Goal: Transaction & Acquisition: Obtain resource

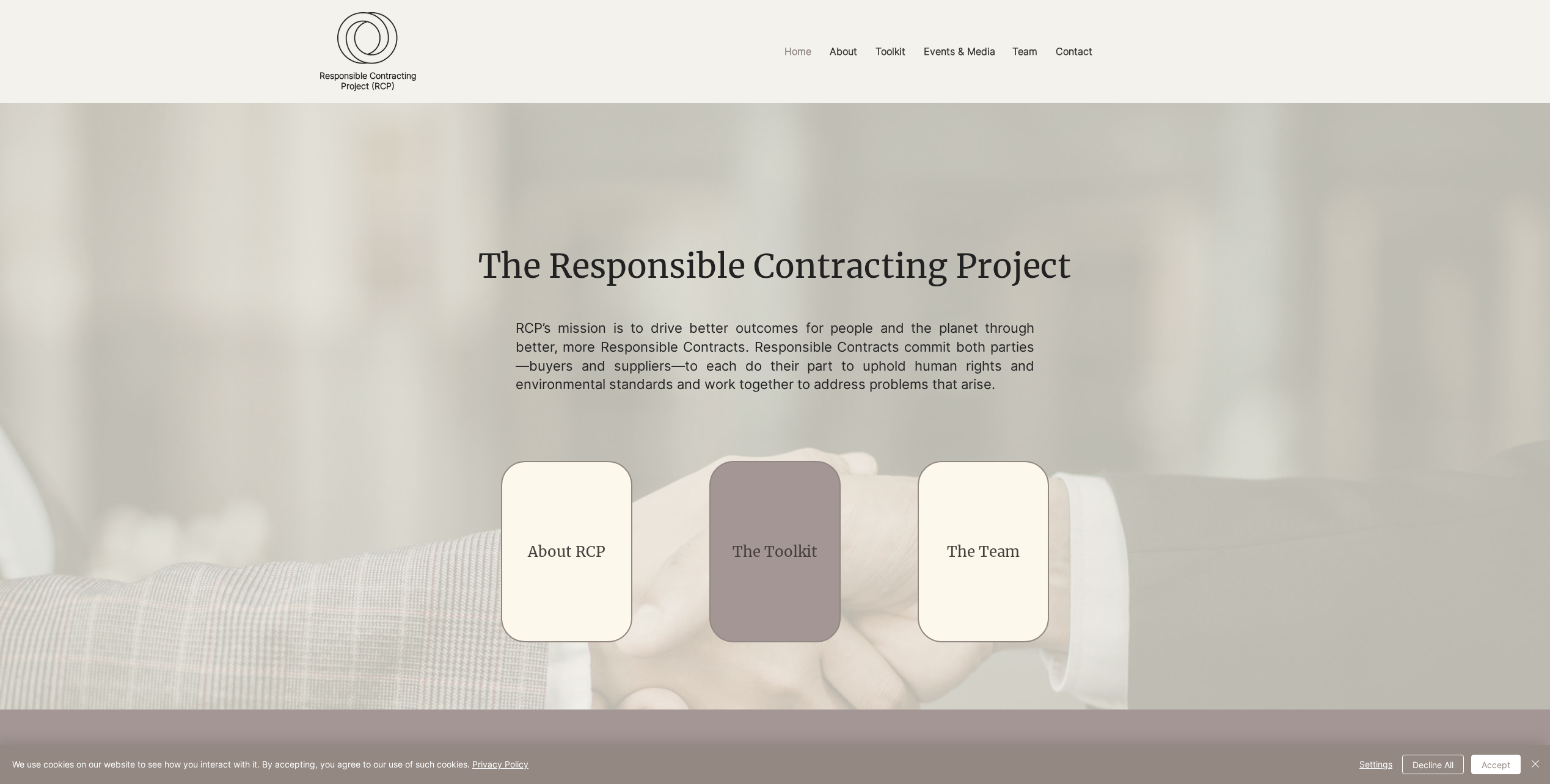
click at [769, 533] on div "main content" at bounding box center [775, 551] width 131 height 181
click at [769, 556] on link "The Toolkit" at bounding box center [775, 552] width 85 height 19
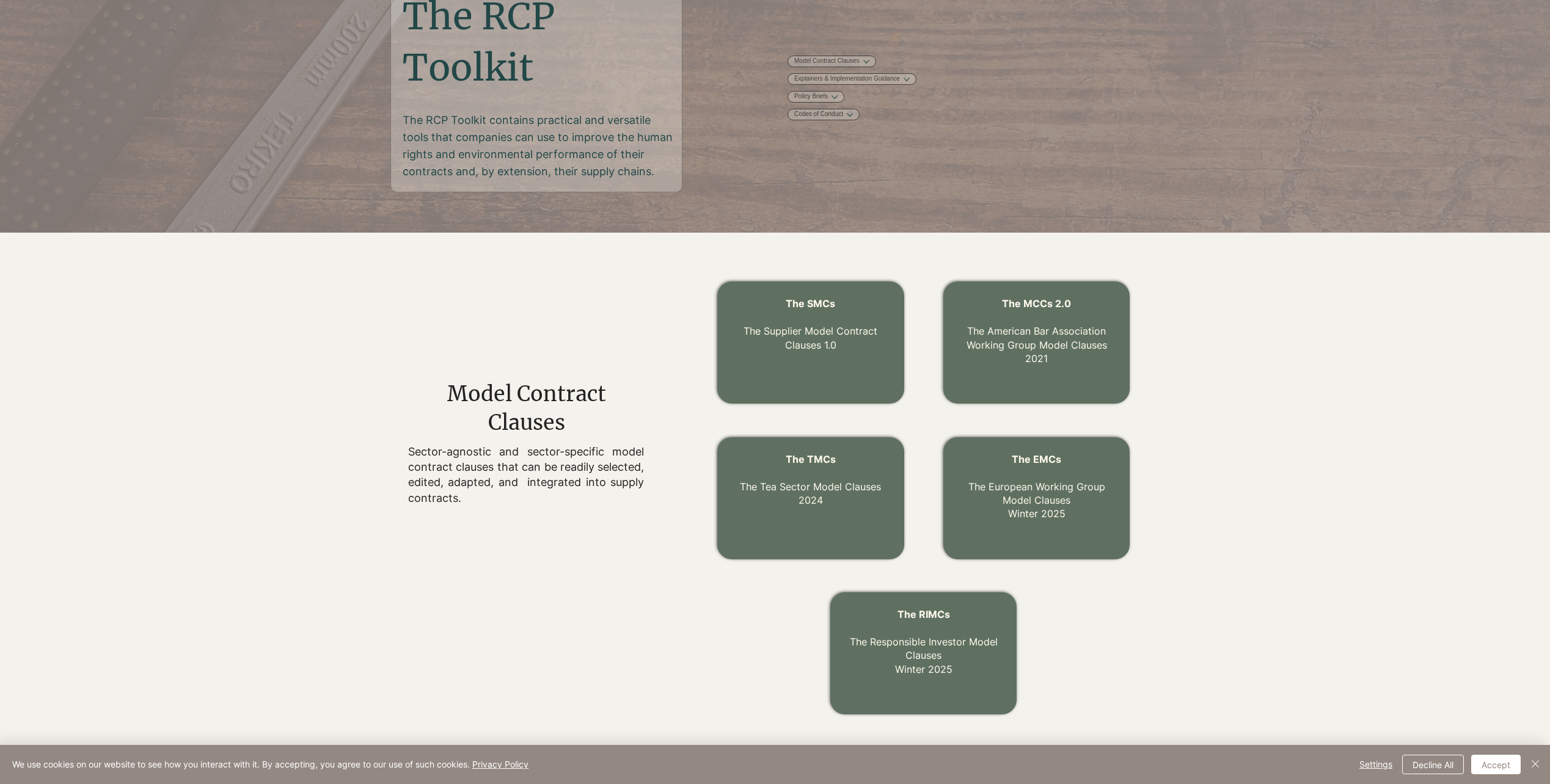
scroll to position [183, 0]
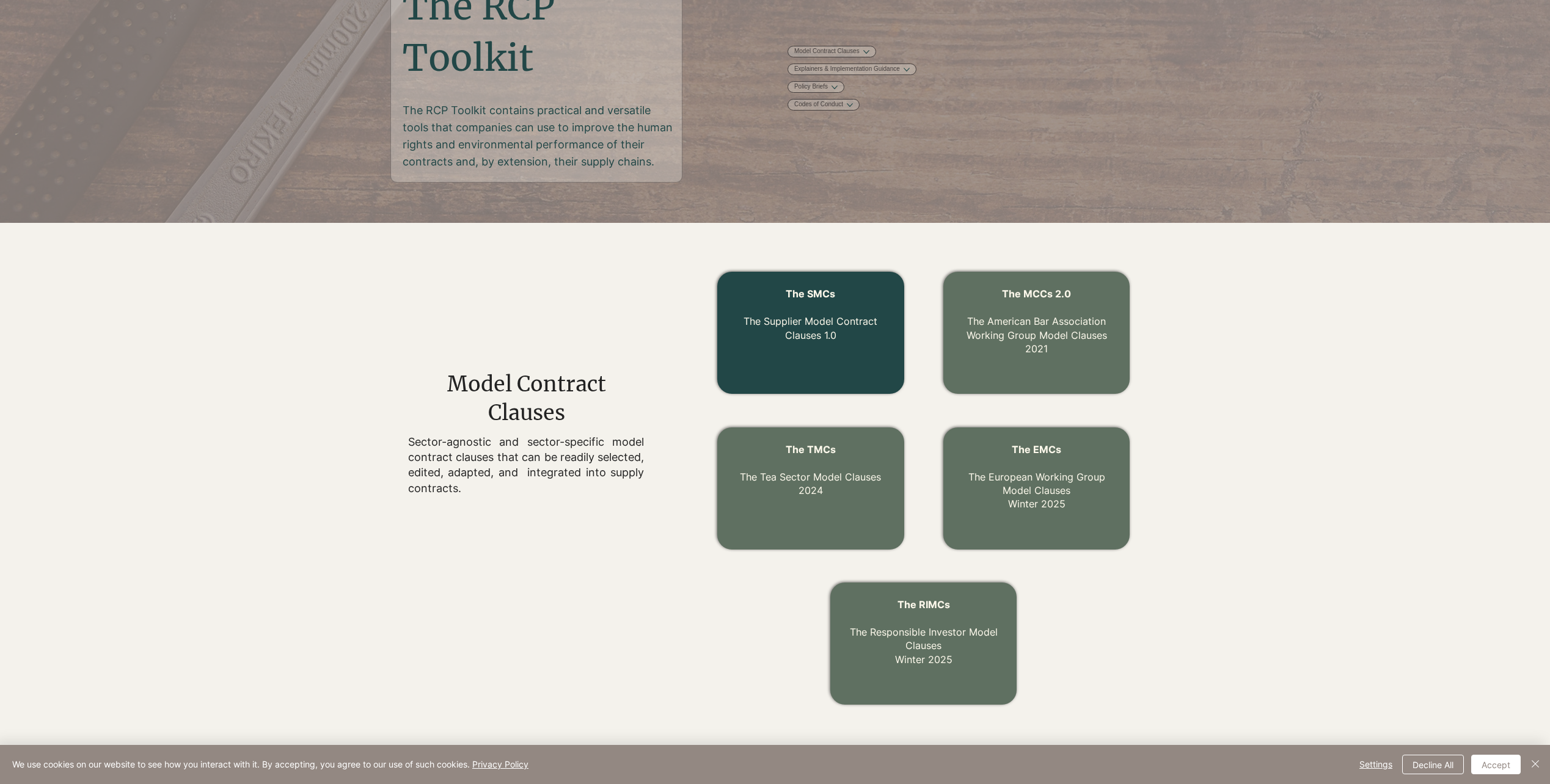
click at [807, 327] on link "The Supplier Model Contract Clauses 1.0" at bounding box center [810, 328] width 134 height 25
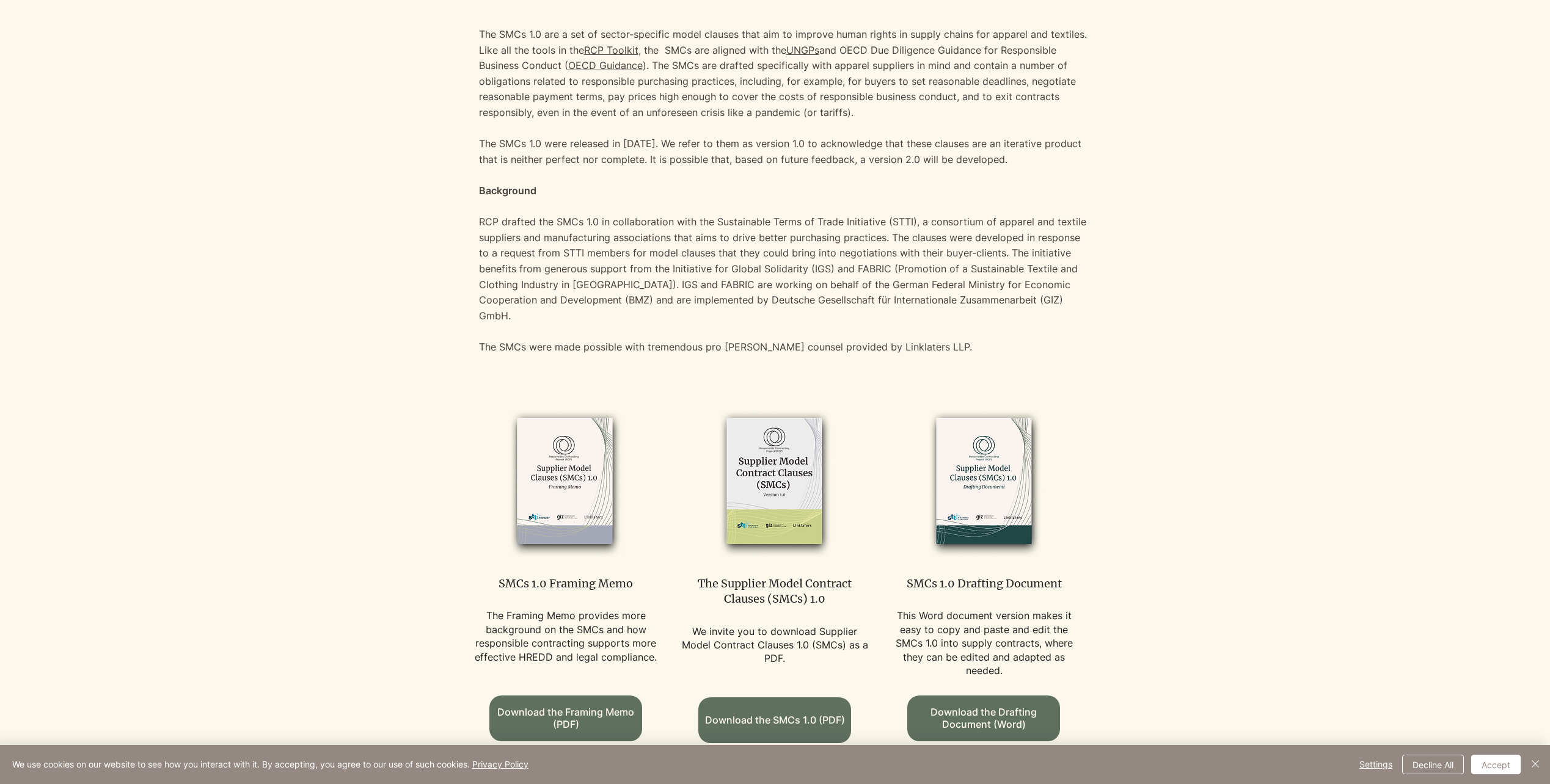
scroll to position [366, 0]
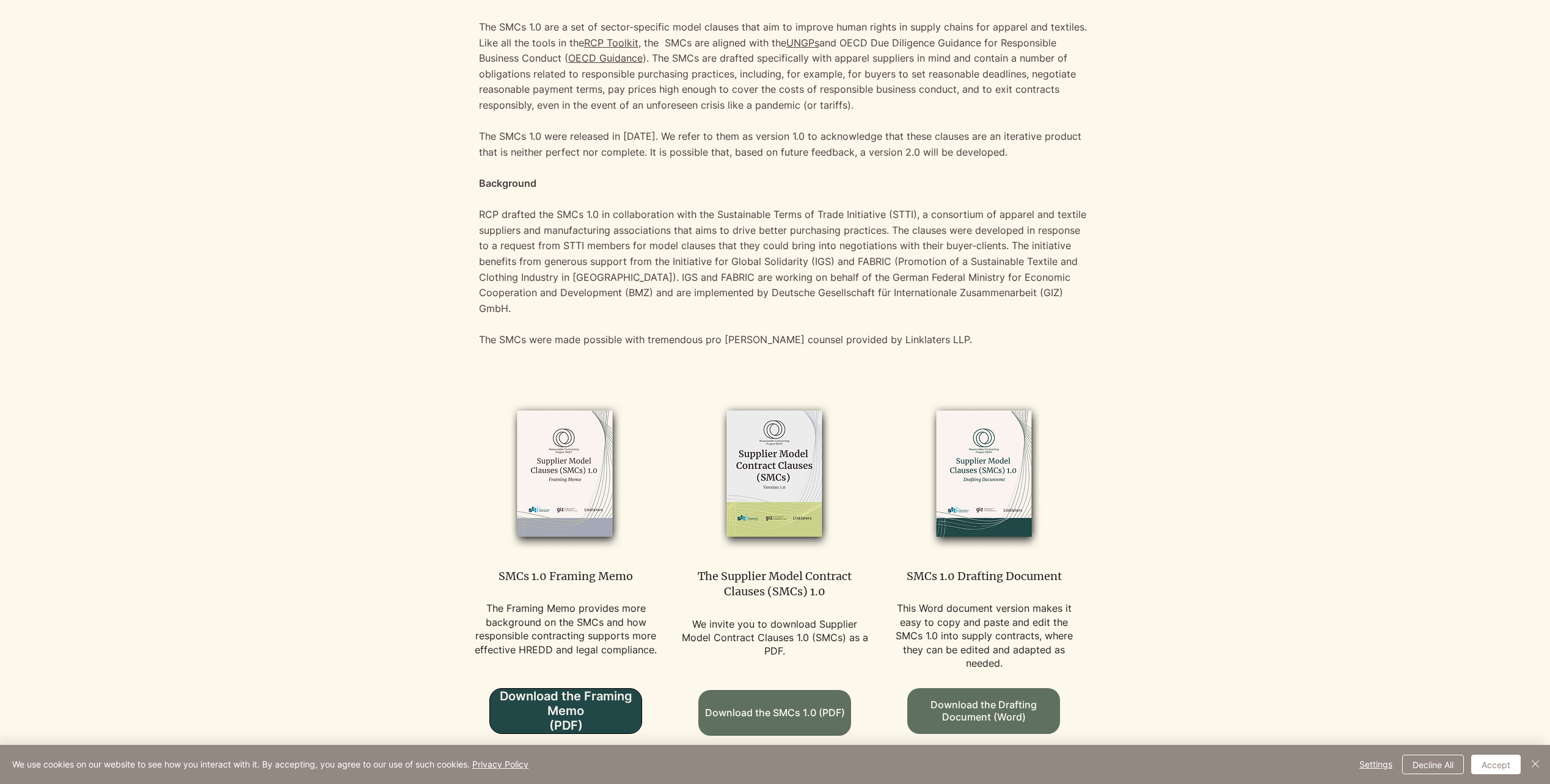
click at [549, 689] on span "Download the Framing Memo (PDF)" at bounding box center [565, 711] width 152 height 44
click at [771, 702] on span "Download the SMCs 1.0 (PDF)" at bounding box center [775, 713] width 152 height 29
